Goal: Navigation & Orientation: Find specific page/section

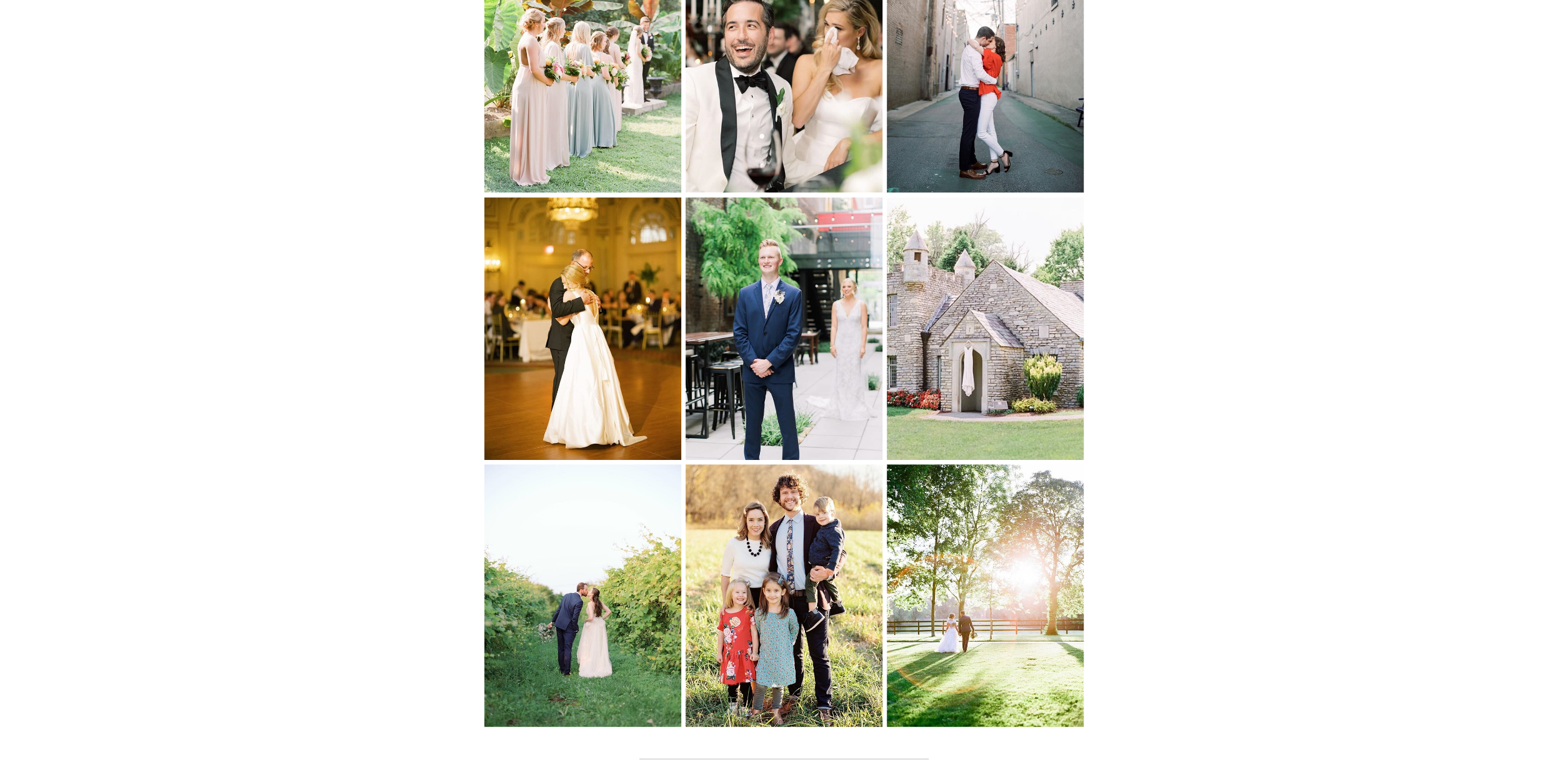
scroll to position [5004, 0]
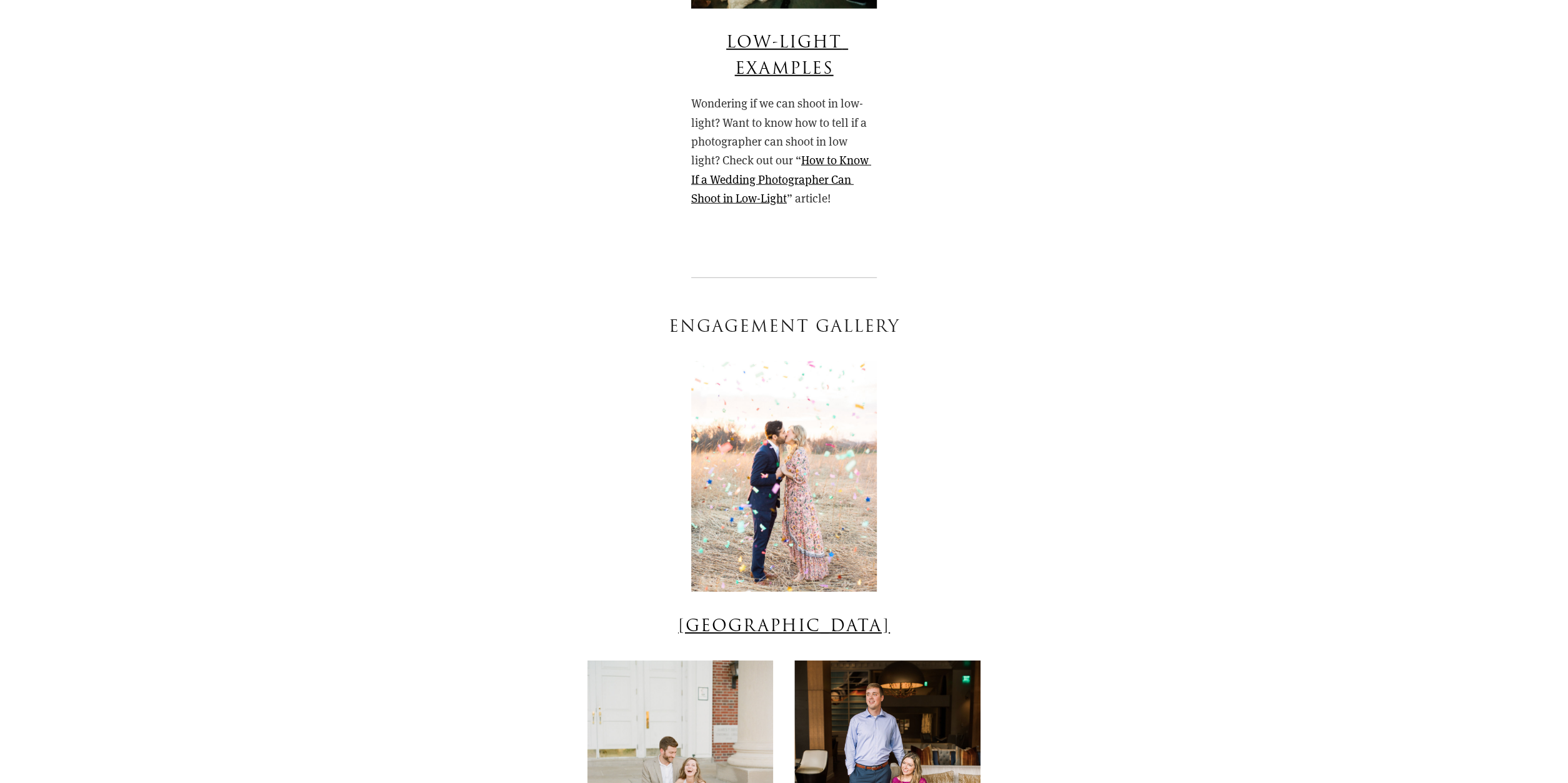
scroll to position [8058, 0]
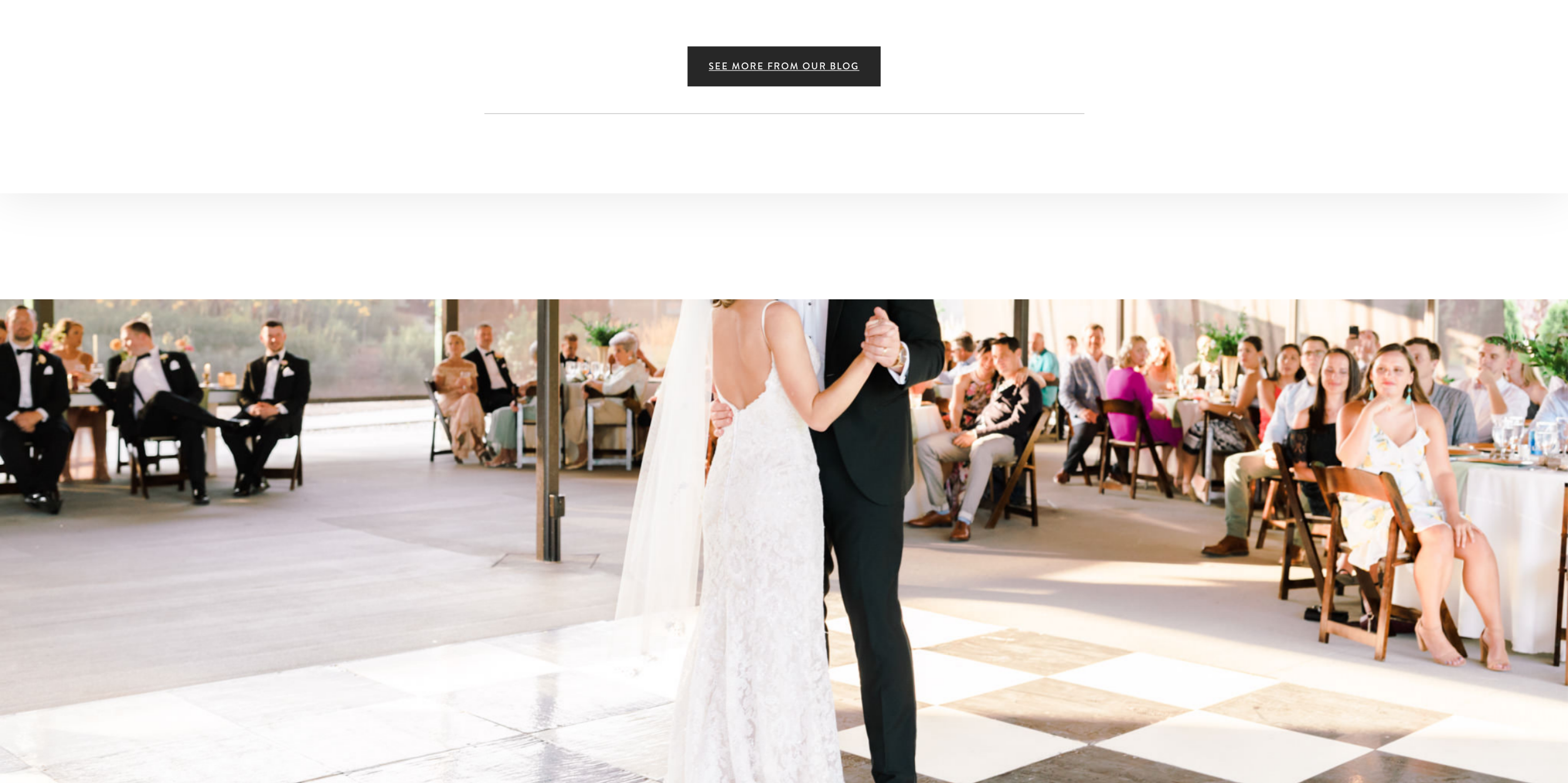
scroll to position [10787, 0]
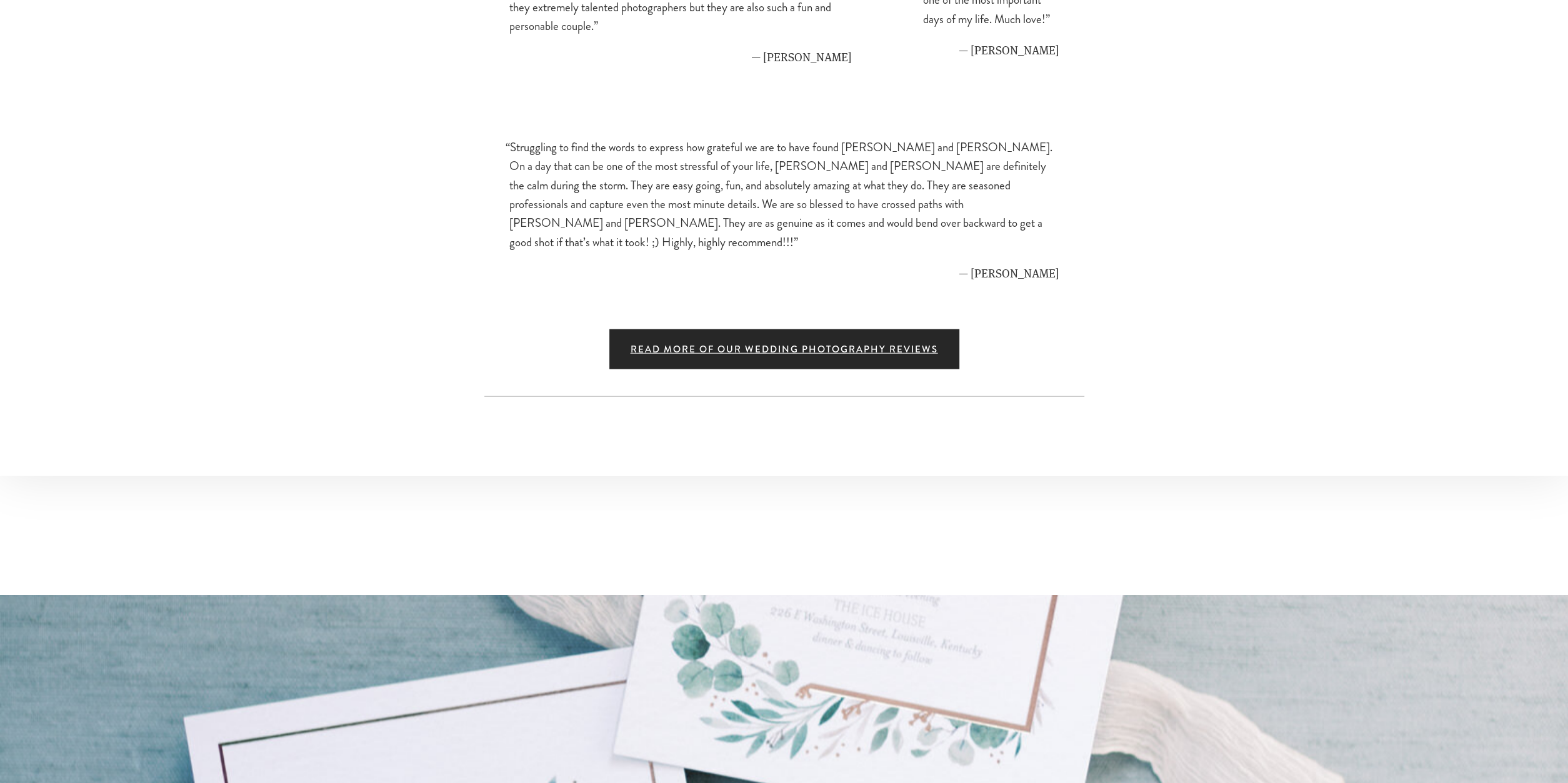
scroll to position [12672, 0]
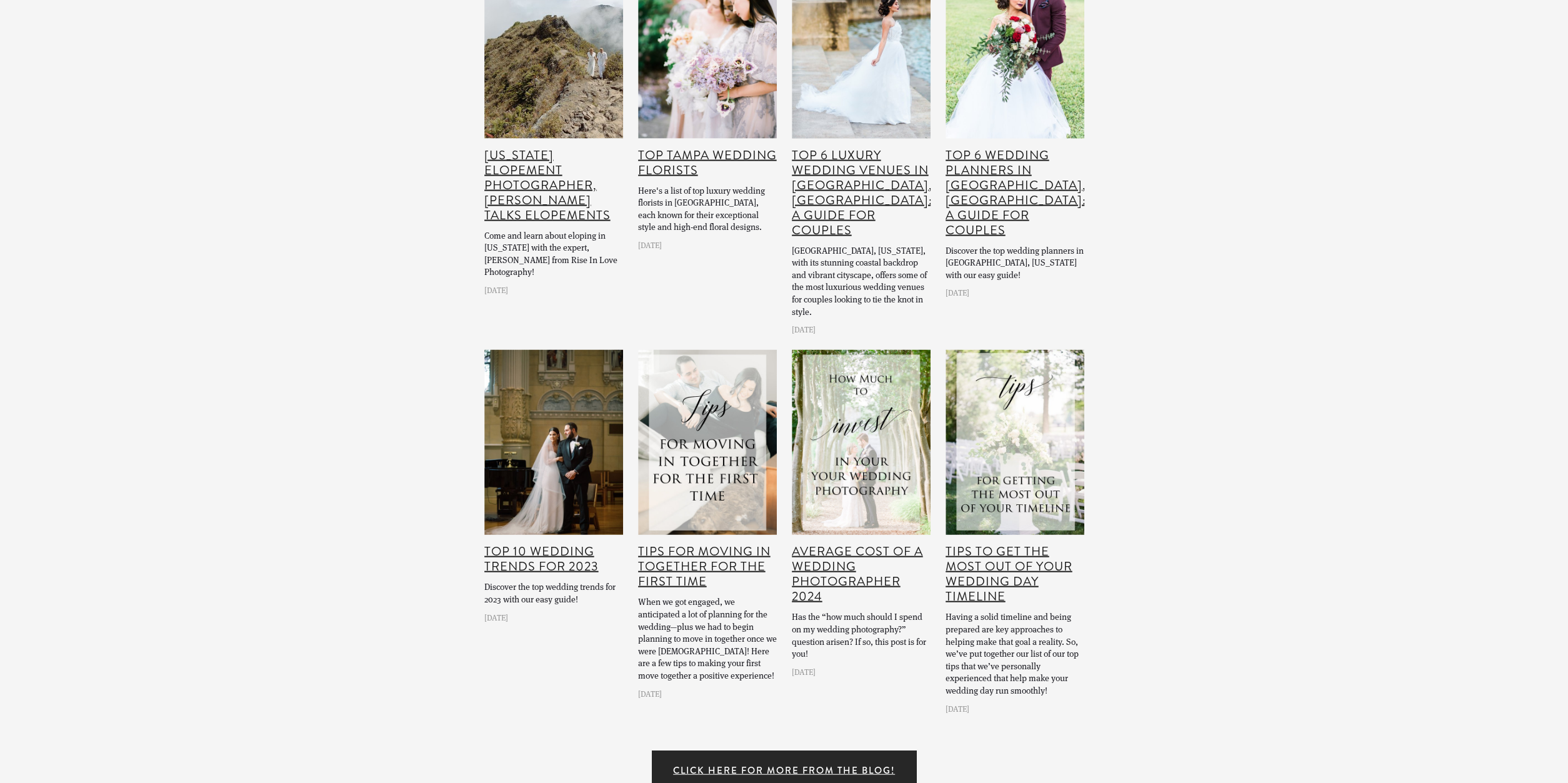
scroll to position [16807, 0]
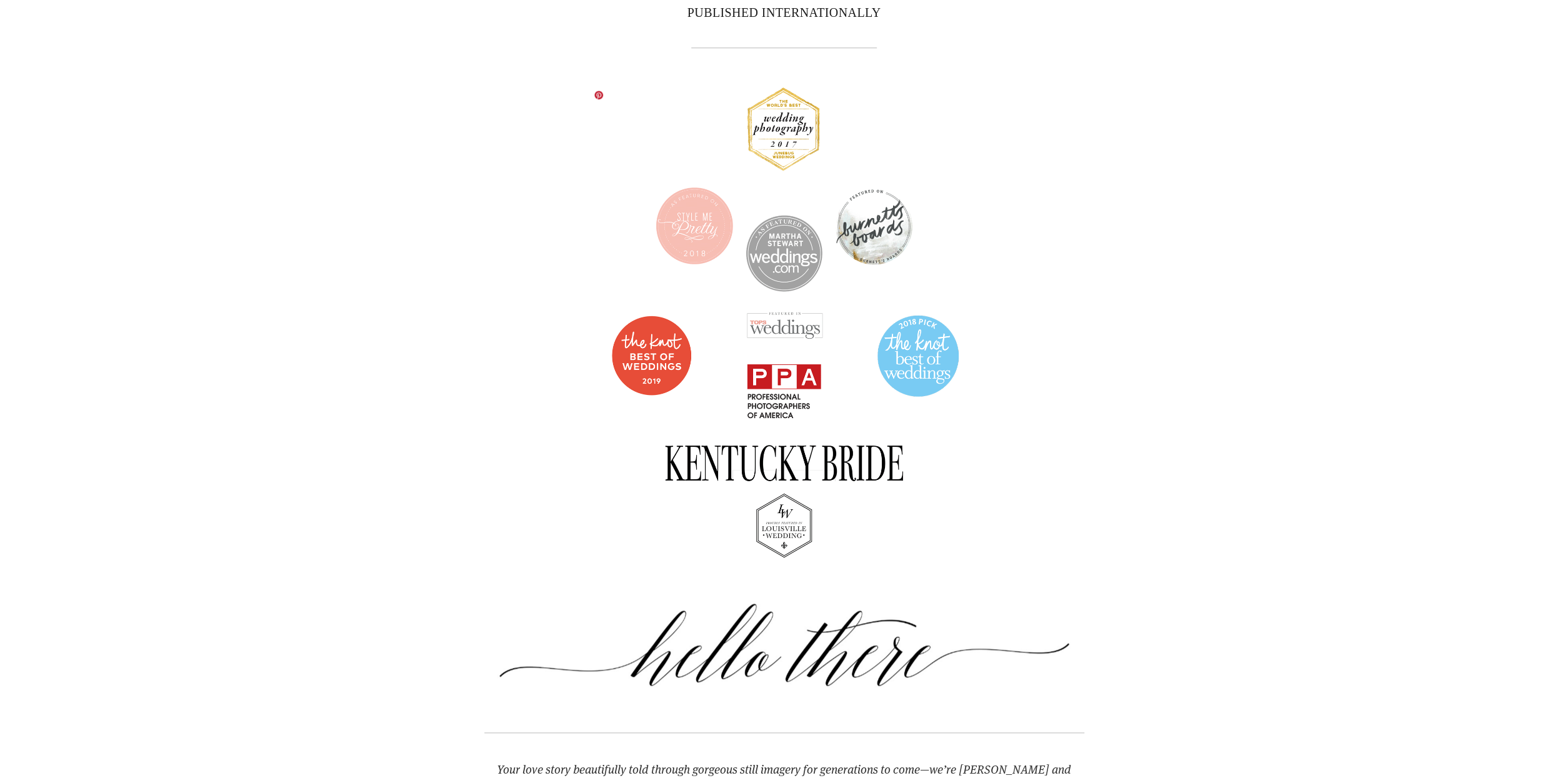
scroll to position [1105, 0]
